Goal: Information Seeking & Learning: Learn about a topic

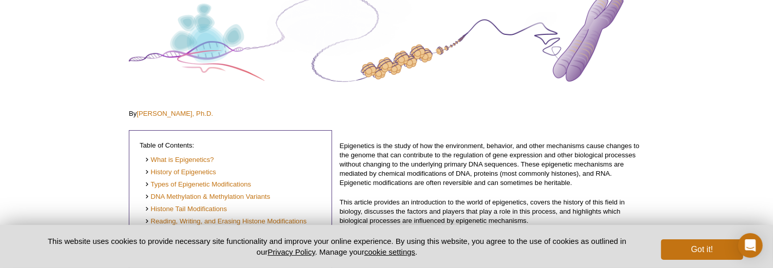
scroll to position [154, 0]
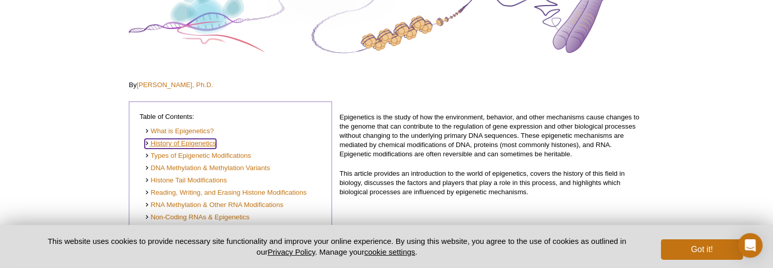
click at [197, 145] on link "History of Epigenetics" at bounding box center [180, 144] width 71 height 10
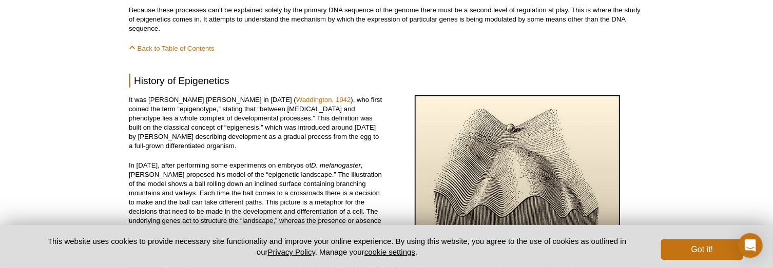
scroll to position [614, 0]
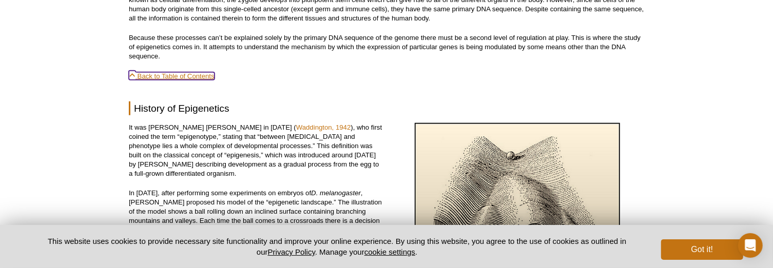
click at [197, 79] on link "Back to Table of Contents" at bounding box center [172, 76] width 86 height 8
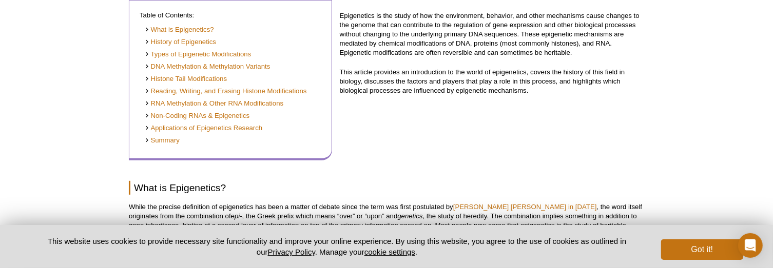
scroll to position [102, 0]
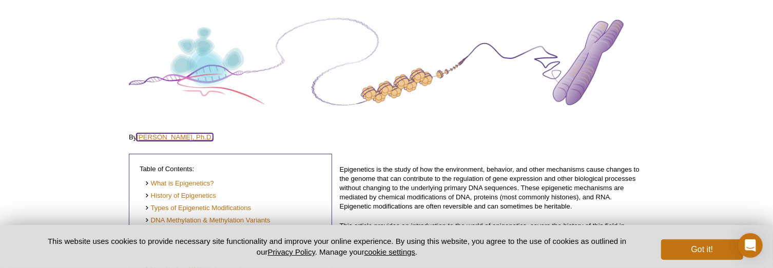
click at [171, 135] on link "[PERSON_NAME], Ph.D." at bounding box center [175, 137] width 76 height 8
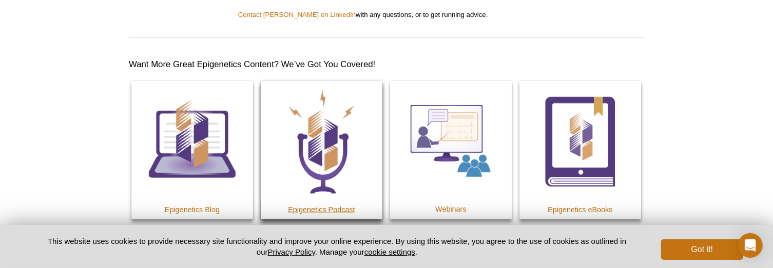
scroll to position [5708, 0]
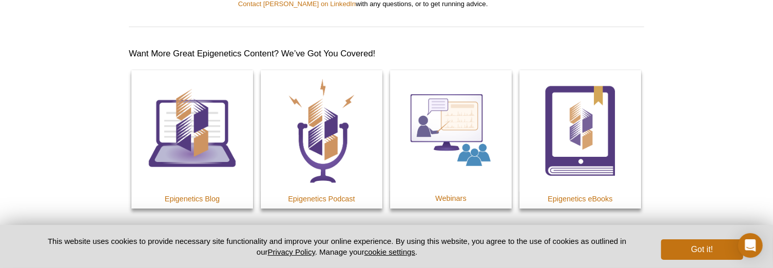
click at [367, 229] on link "View All Resources" at bounding box center [386, 239] width 87 height 20
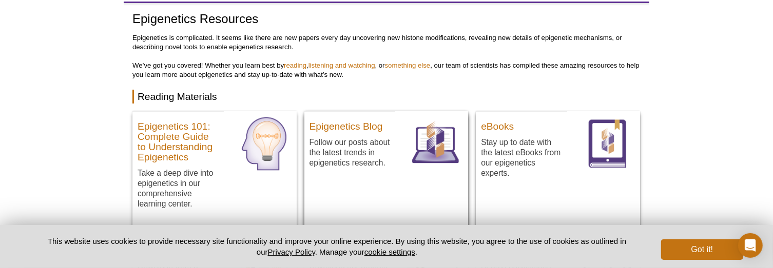
scroll to position [44, 0]
